Goal: Task Accomplishment & Management: Use online tool/utility

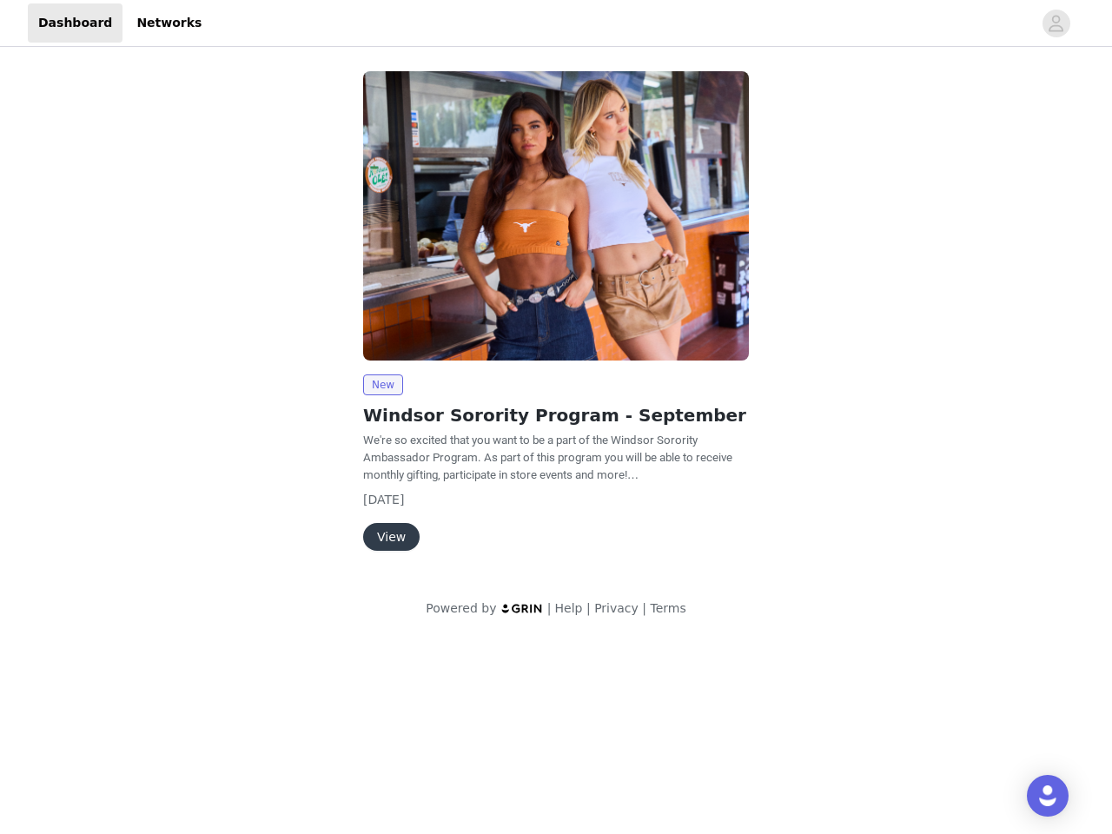
click at [556, 319] on img at bounding box center [556, 215] width 386 height 289
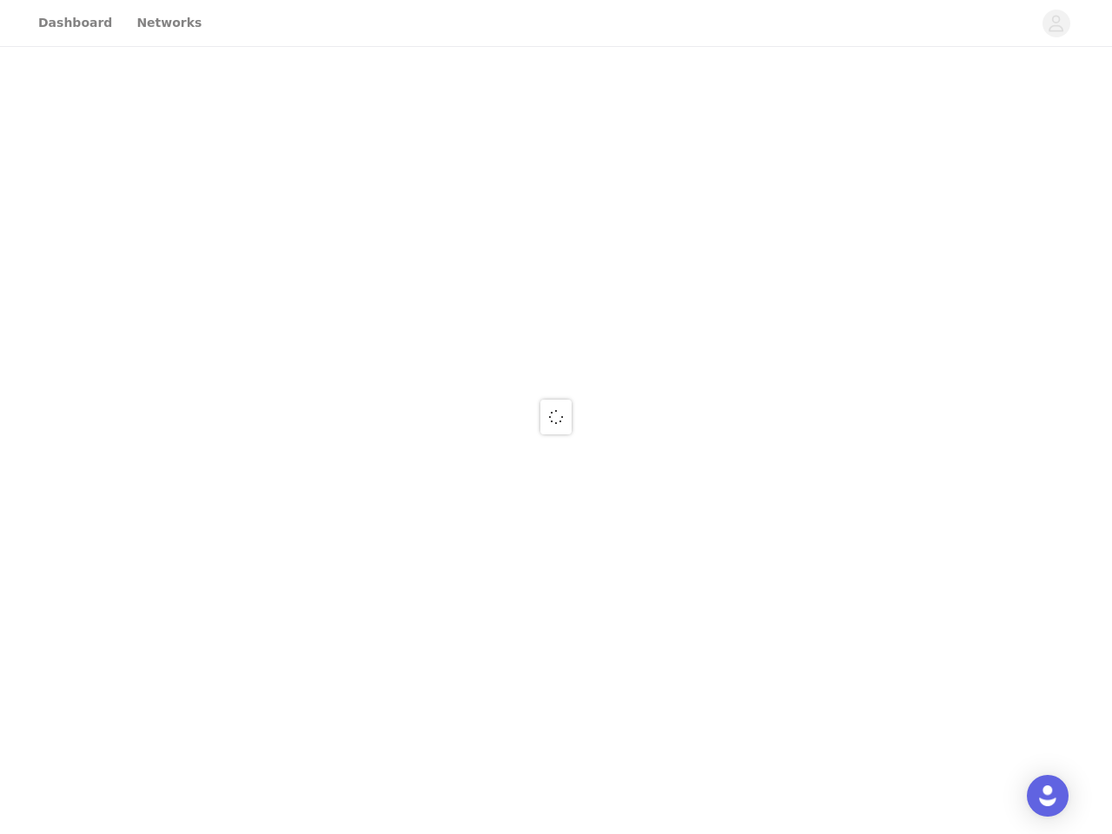
click at [1057, 23] on div at bounding box center [556, 417] width 1112 height 834
click at [556, 215] on div at bounding box center [556, 417] width 1112 height 834
click at [382, 385] on div at bounding box center [556, 417] width 1112 height 834
click at [390, 537] on div at bounding box center [556, 417] width 1112 height 834
click at [1048, 796] on img "Open Intercom Messenger" at bounding box center [1047, 795] width 21 height 21
